Goal: Find specific page/section: Find specific page/section

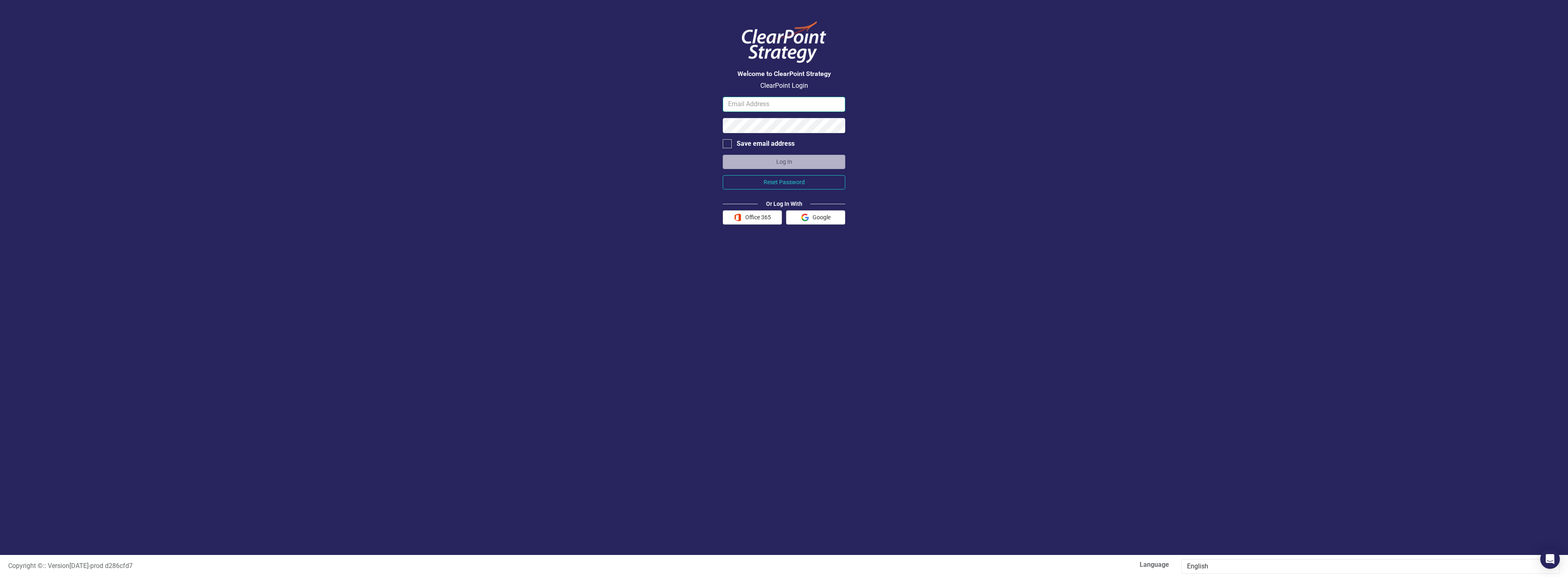
type input "[EMAIL_ADDRESS][DOMAIN_NAME]"
click at [754, 166] on button "Log In" at bounding box center [784, 161] width 123 height 15
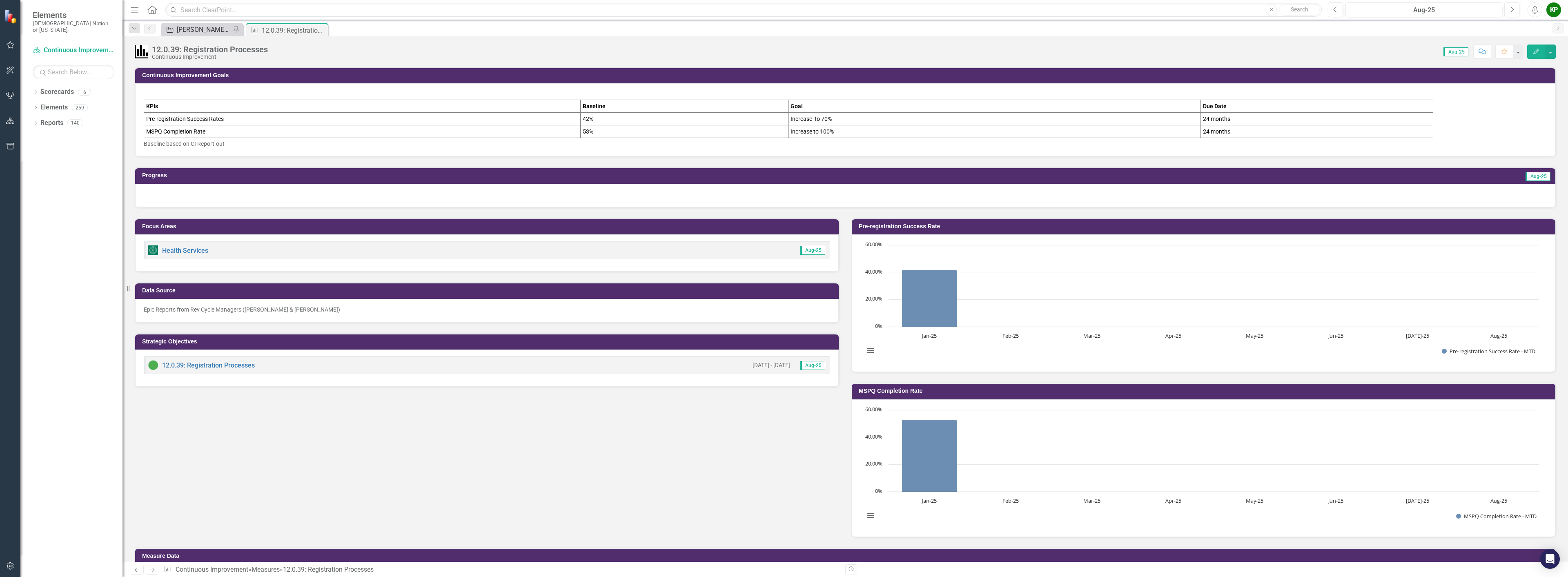
click at [198, 31] on div "[PERSON_NAME] SO's" at bounding box center [203, 30] width 54 height 10
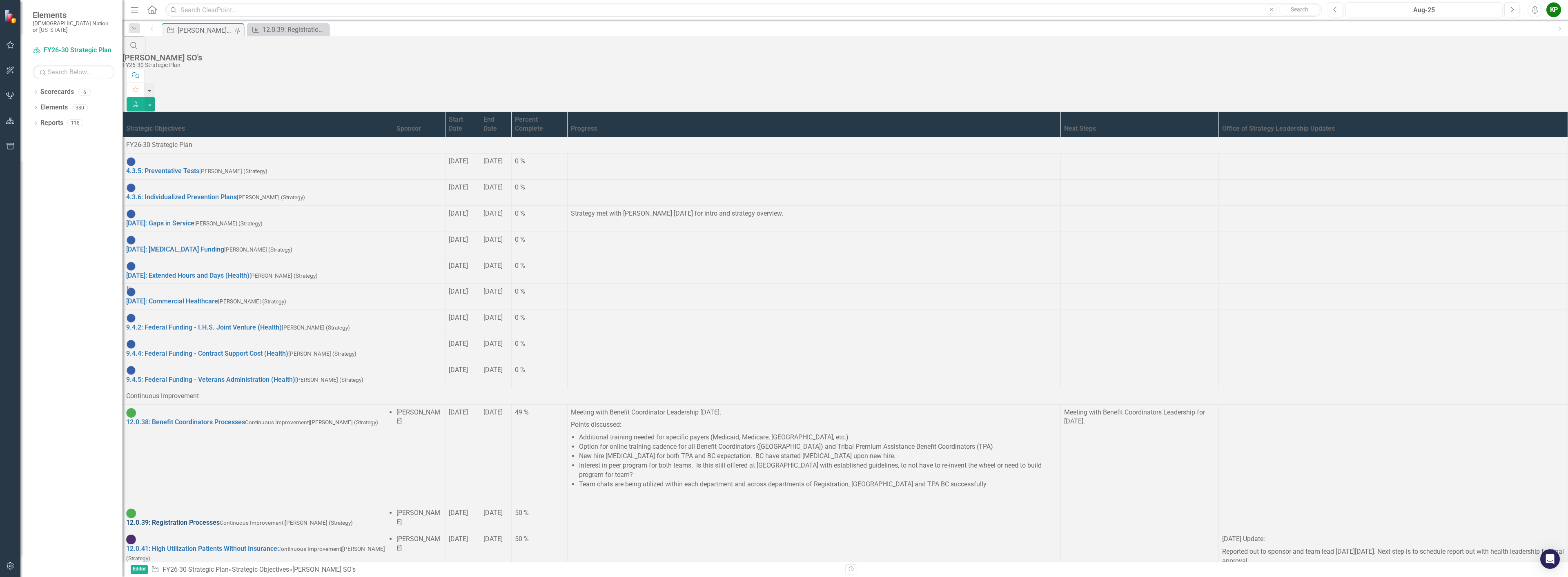
click at [219, 519] on link "12.0.39: Registration Processes" at bounding box center [173, 522] width 94 height 8
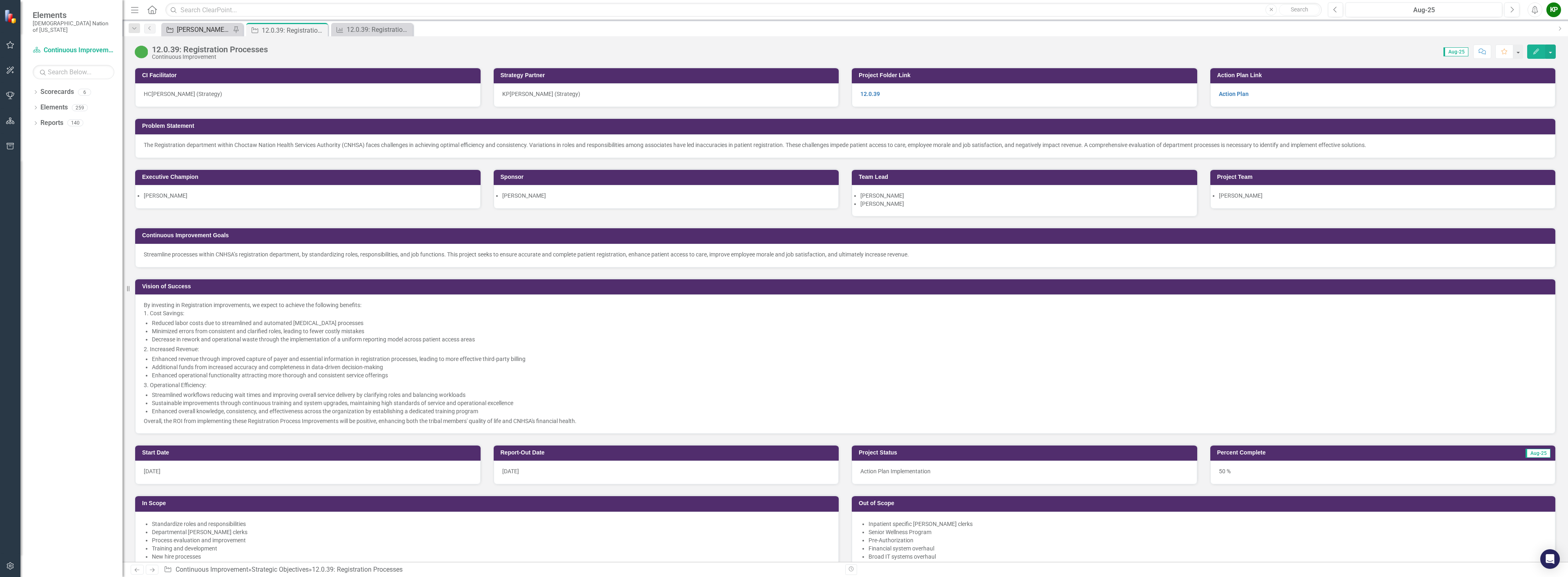
click at [212, 26] on div "[PERSON_NAME] SO's" at bounding box center [203, 30] width 54 height 10
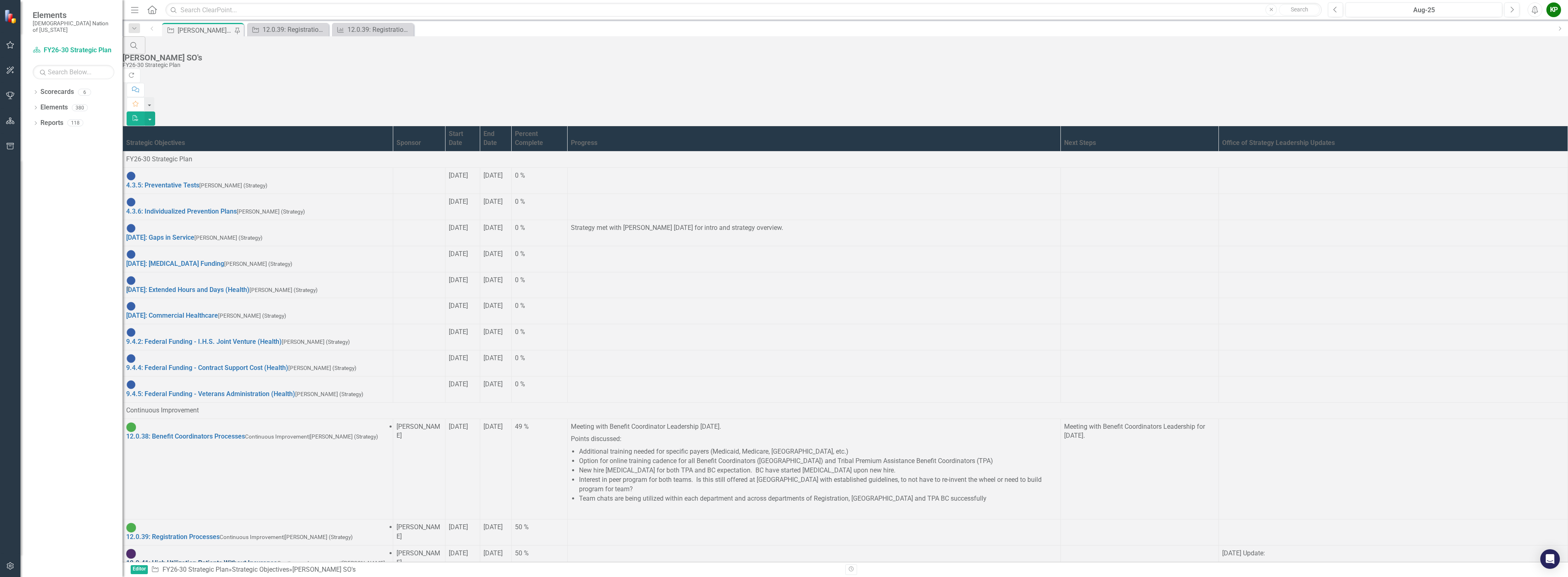
click at [219, 559] on link "12.0.41: High Utilization Patients Without Insurance" at bounding box center [201, 562] width 151 height 8
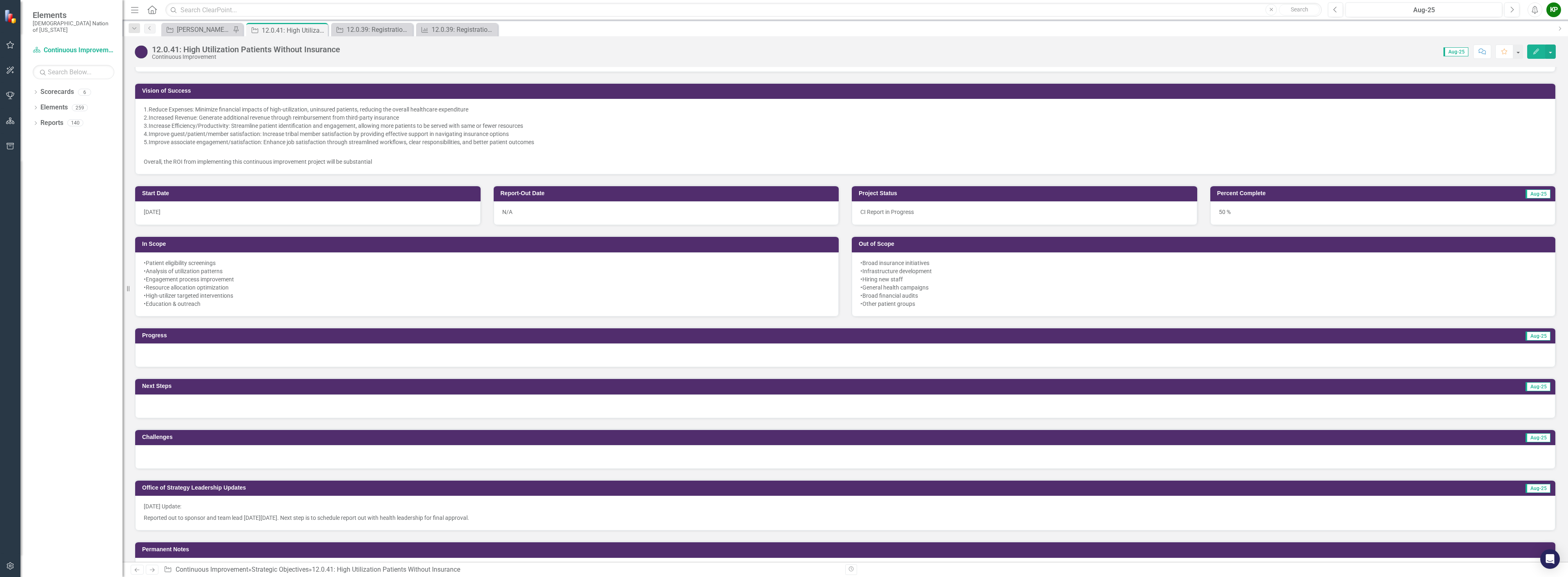
scroll to position [204, 0]
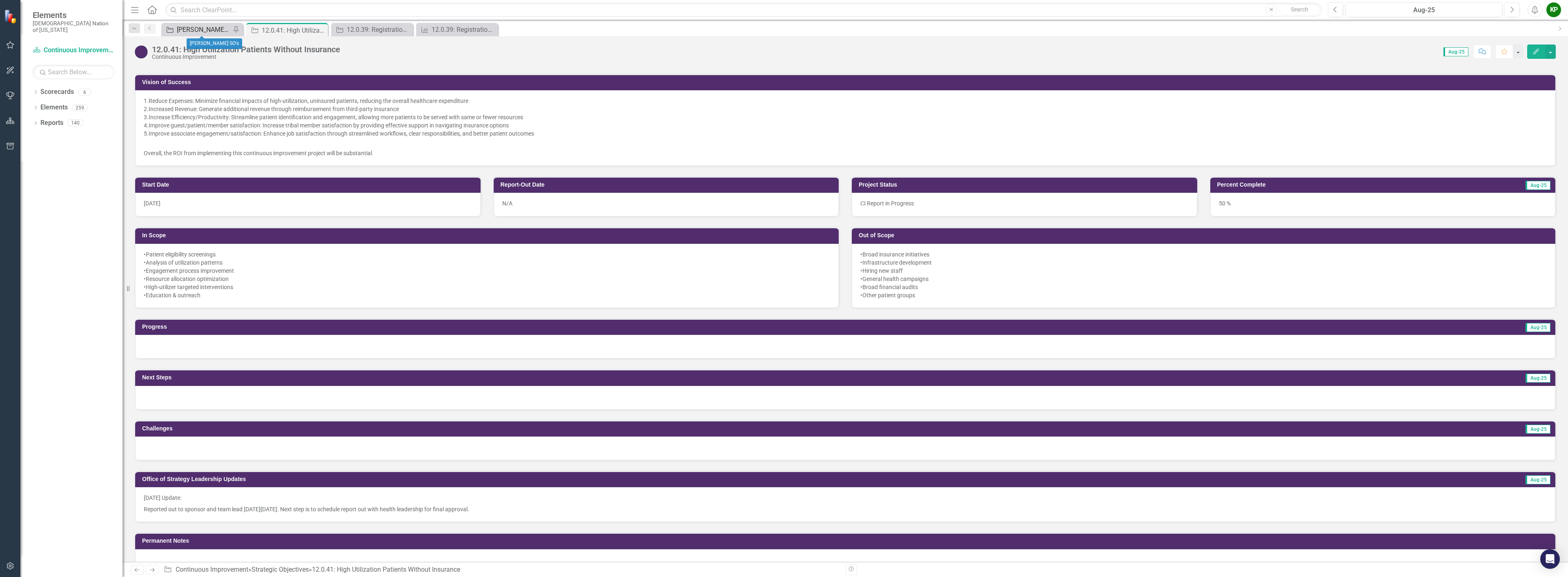
click at [195, 28] on div "[PERSON_NAME] SO's" at bounding box center [203, 30] width 54 height 10
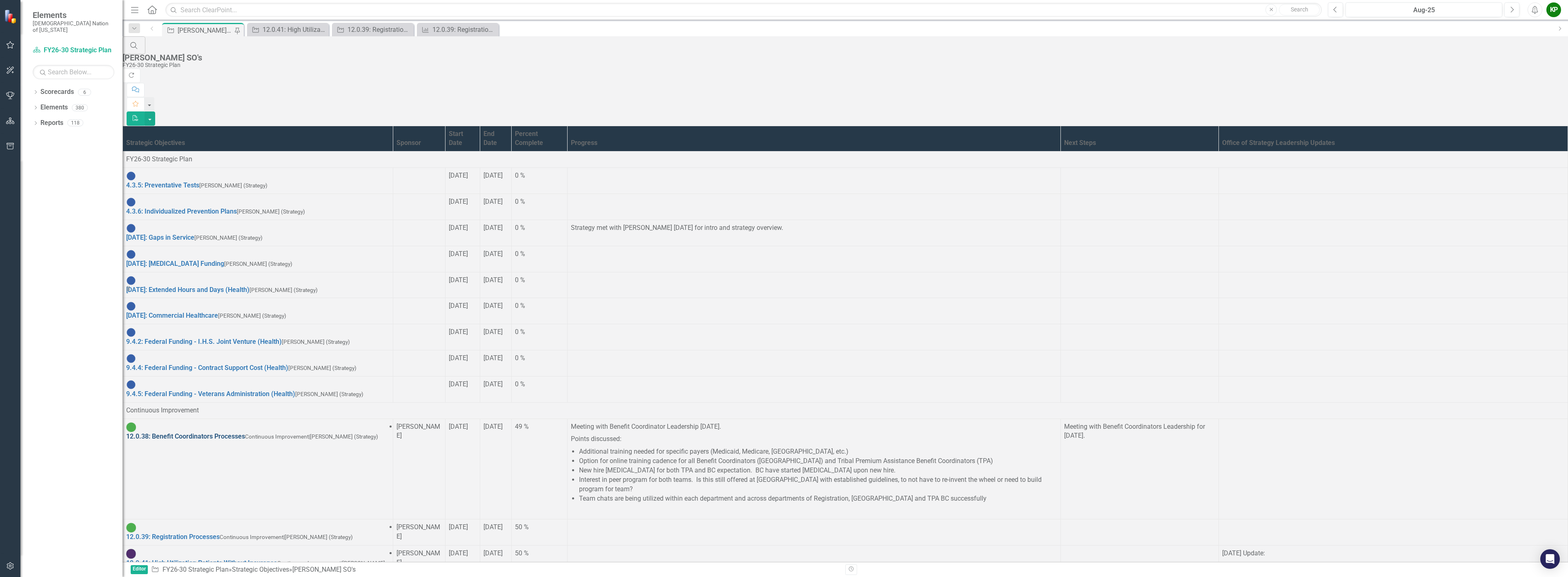
click at [230, 433] on link "12.0.38: Benefit Coordinators Processes" at bounding box center [185, 436] width 119 height 8
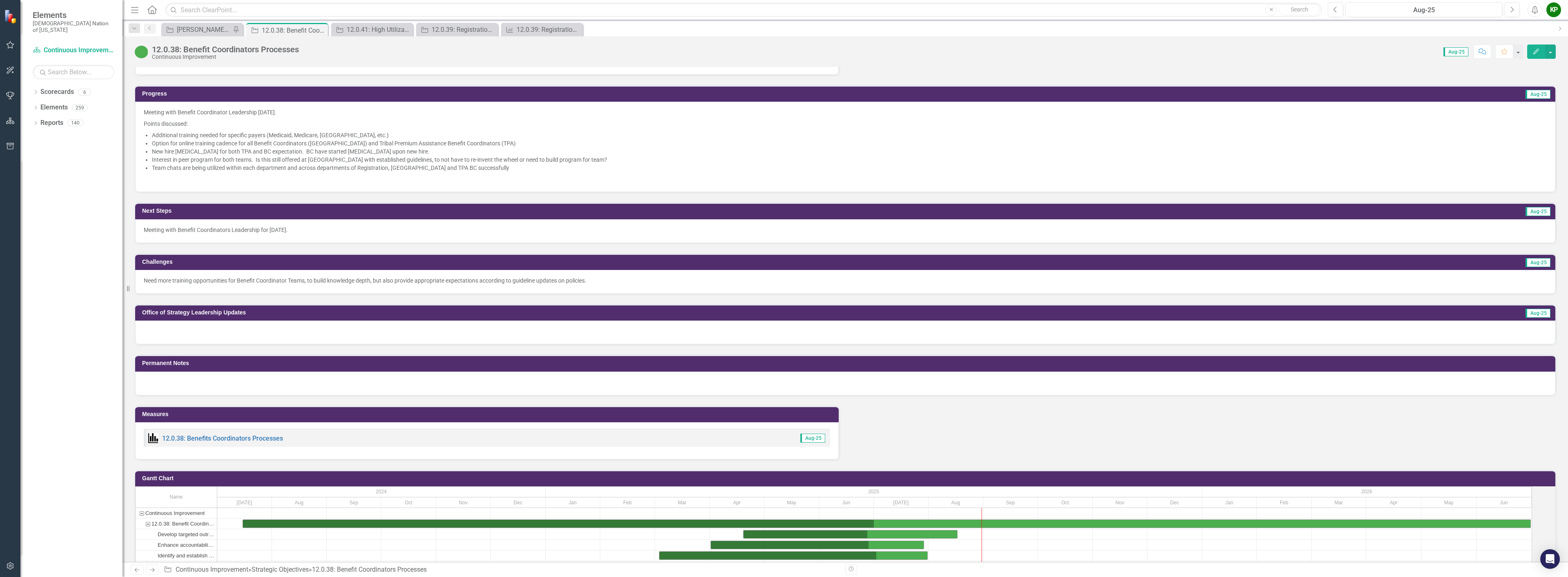
scroll to position [531, 0]
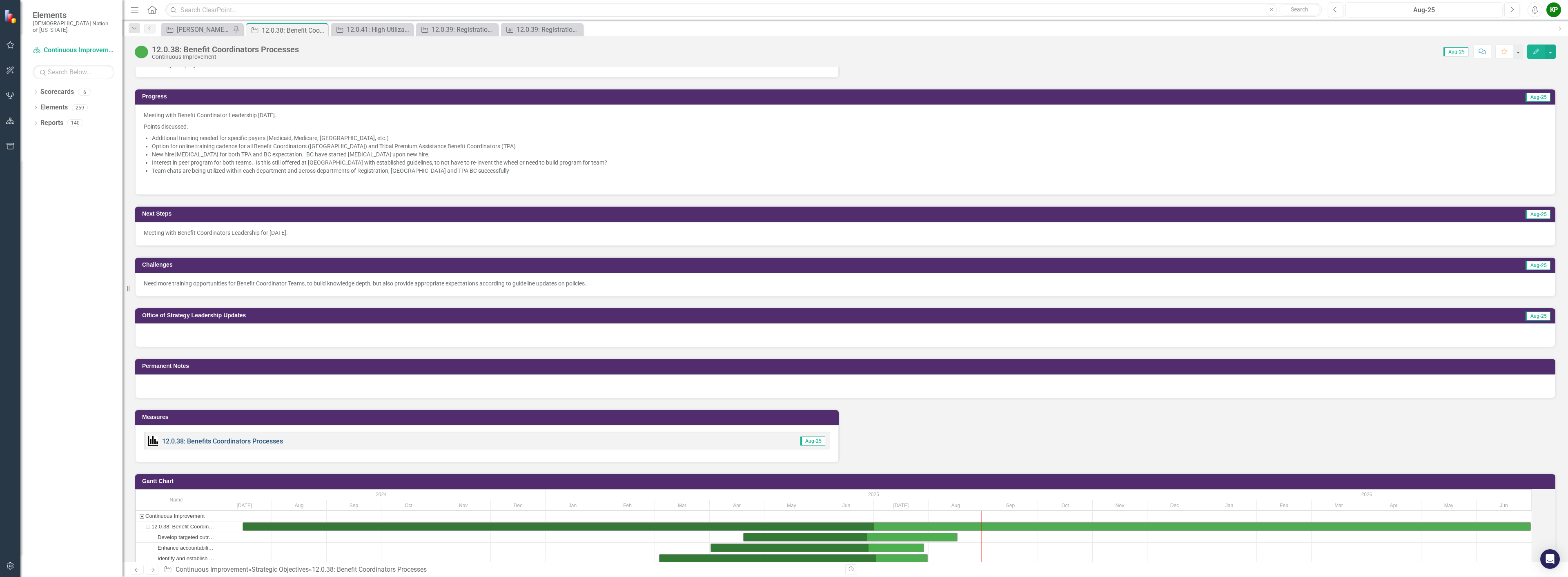
click at [265, 446] on link "12.0.38: Benefits Coordinators Processes" at bounding box center [223, 440] width 121 height 8
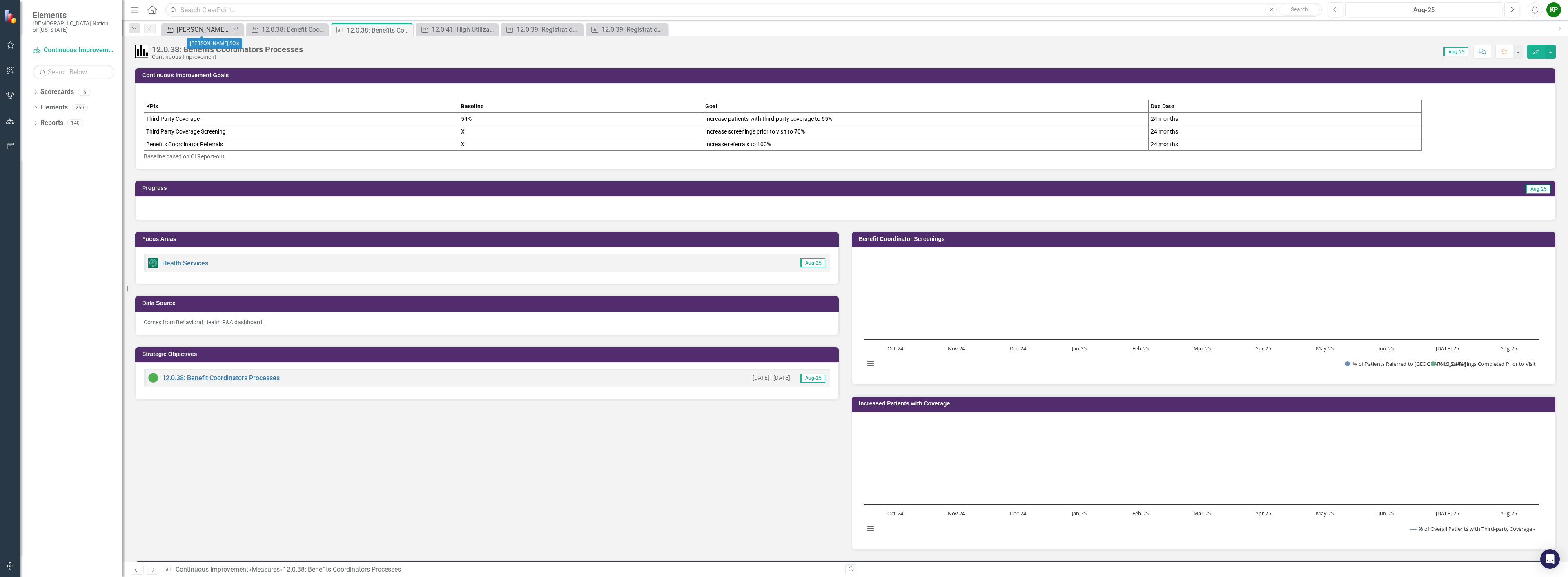
click at [226, 29] on div "[PERSON_NAME] SO's" at bounding box center [203, 30] width 54 height 10
